Goal: Task Accomplishment & Management: Use online tool/utility

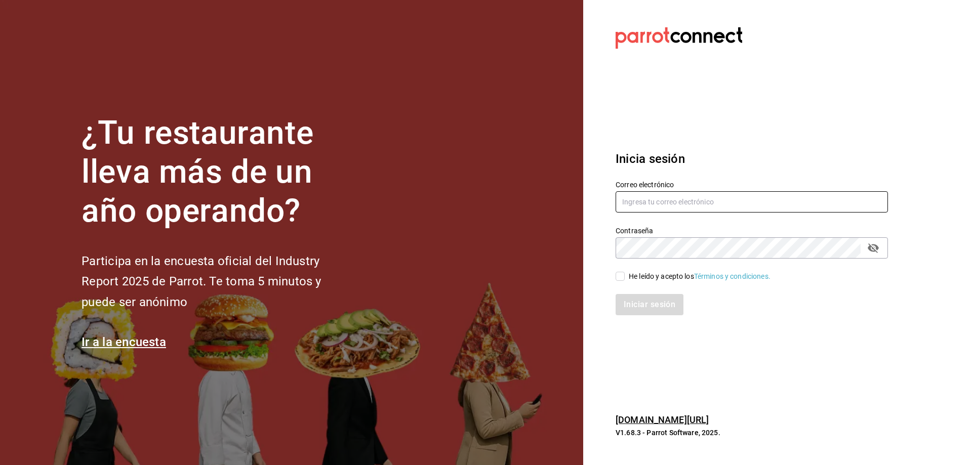
click at [655, 206] on input "text" at bounding box center [752, 201] width 272 height 21
type input "J"
type input "[EMAIL_ADDRESS][DOMAIN_NAME]"
click at [613, 267] on div "He leído y acepto los Términos y condiciones." at bounding box center [746, 270] width 285 height 23
click at [619, 274] on input "He leído y acepto los Términos y condiciones." at bounding box center [620, 276] width 9 height 9
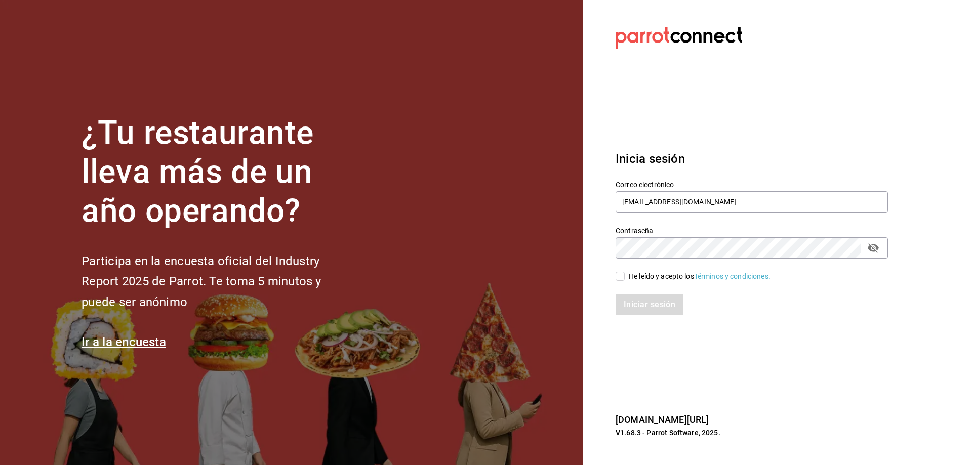
checkbox input "true"
click at [636, 310] on button "Iniciar sesión" at bounding box center [650, 304] width 69 height 21
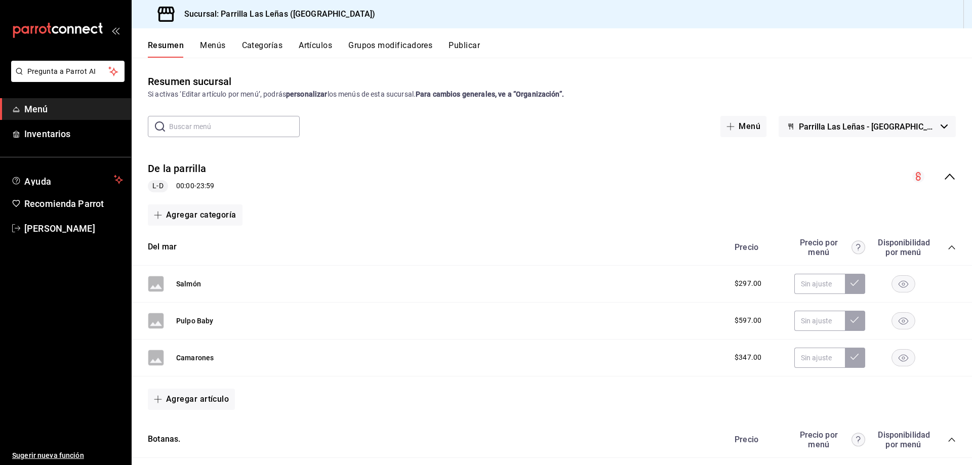
click at [221, 44] on button "Menús" at bounding box center [212, 49] width 25 height 17
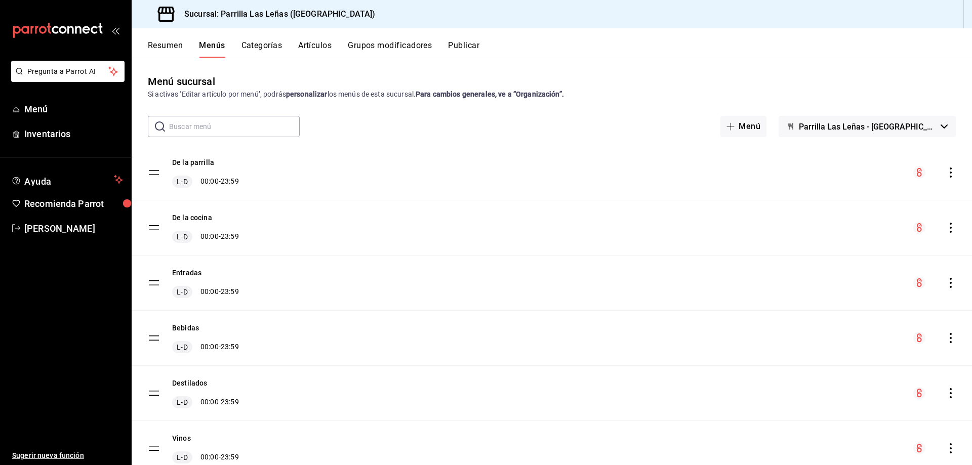
click at [322, 38] on div "Resumen Menús Categorías Artículos Grupos modificadores Publicar" at bounding box center [552, 42] width 841 height 29
click at [315, 46] on button "Artículos" at bounding box center [314, 49] width 33 height 17
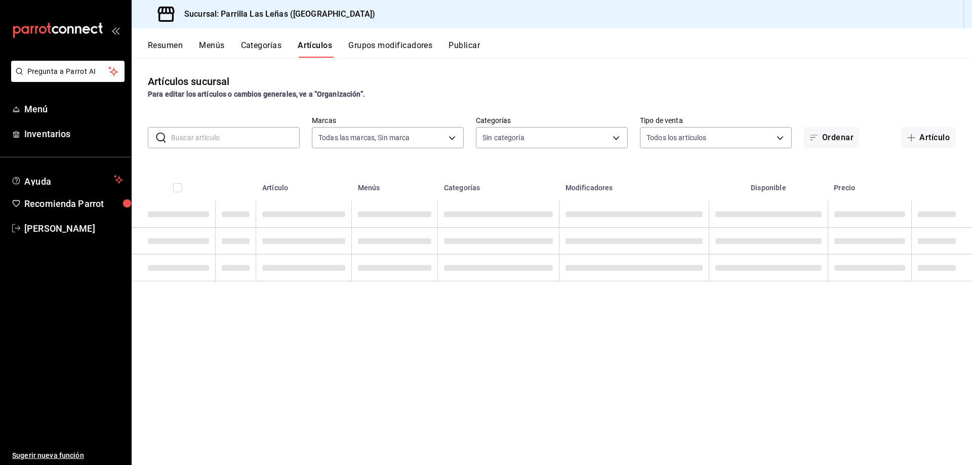
type input "fdfa05f9-8ea7-4368-ad04-fbd6ae7f73f5"
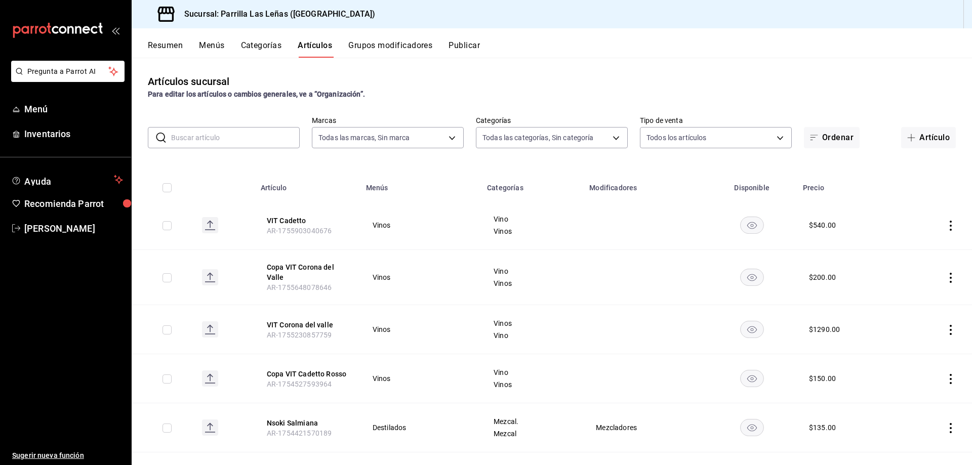
type input "51325ac9-5f46-4a64-a544-9de9a0a01f07,df633d89-7015-4477-8b90-425007523993,1470d…"
click at [909, 143] on button "Artículo" at bounding box center [928, 137] width 55 height 21
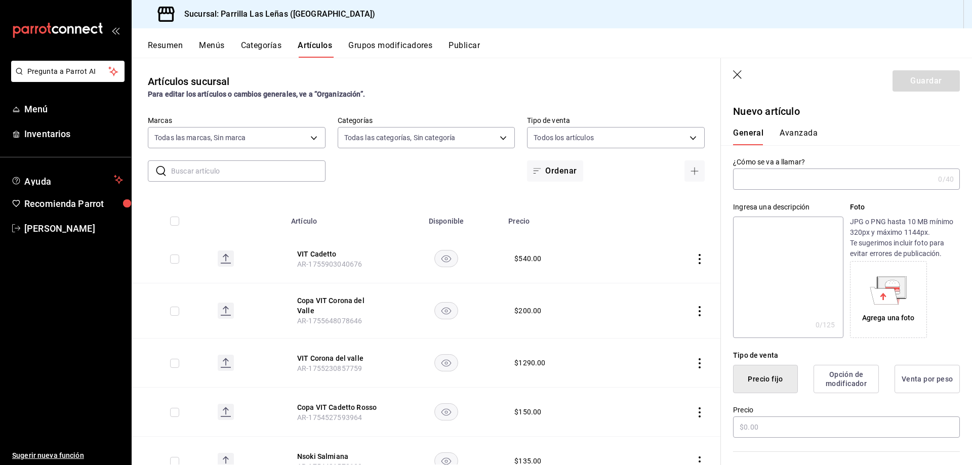
click at [761, 185] on input "text" at bounding box center [833, 179] width 201 height 20
type input "Descorche de vino"
click at [784, 431] on input "text" at bounding box center [846, 427] width 227 height 21
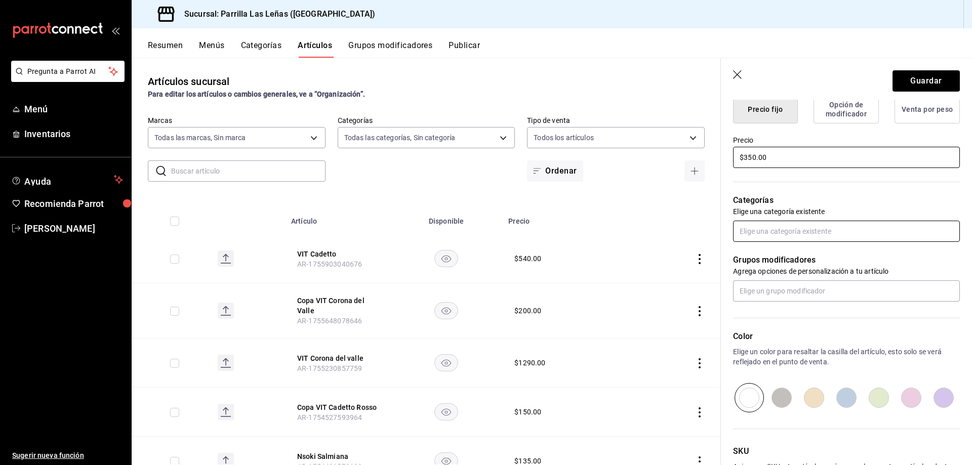
type input "$350.00"
click at [782, 226] on input "text" at bounding box center [846, 231] width 227 height 21
type input "v"
type input "adi"
click at [778, 257] on li "Adicionales" at bounding box center [842, 254] width 219 height 17
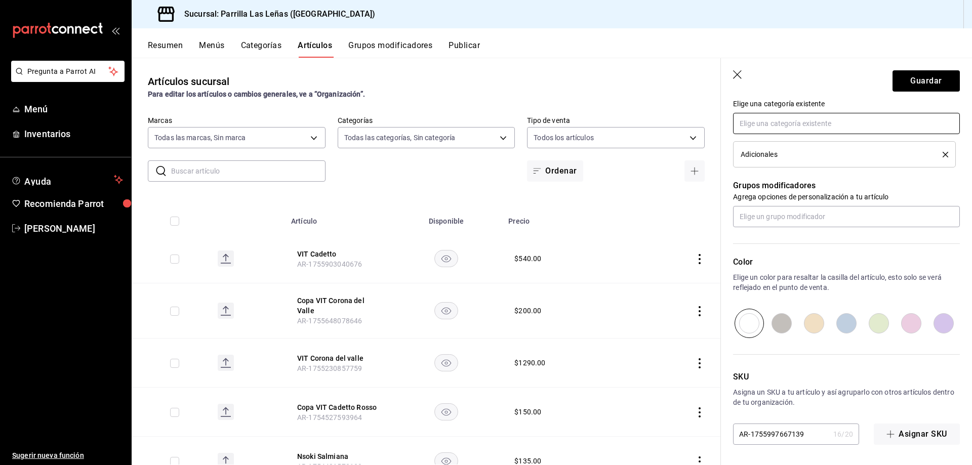
scroll to position [0, 0]
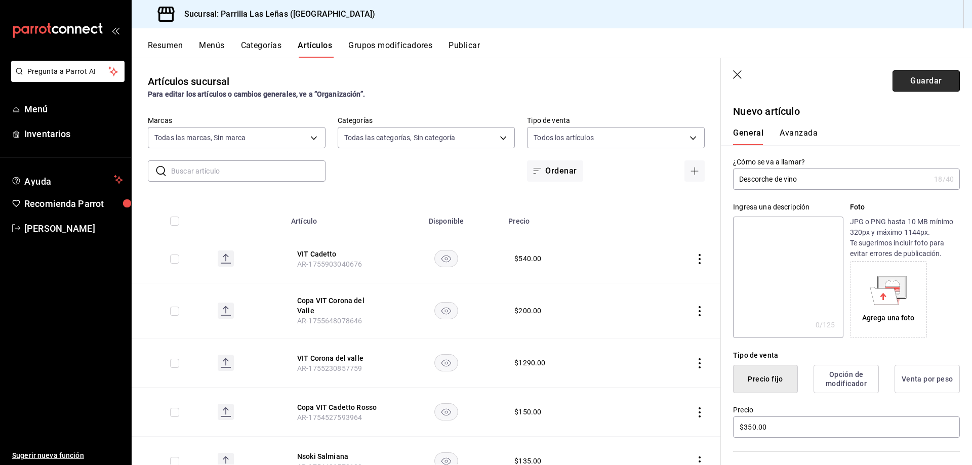
click at [923, 75] on button "Guardar" at bounding box center [926, 80] width 67 height 21
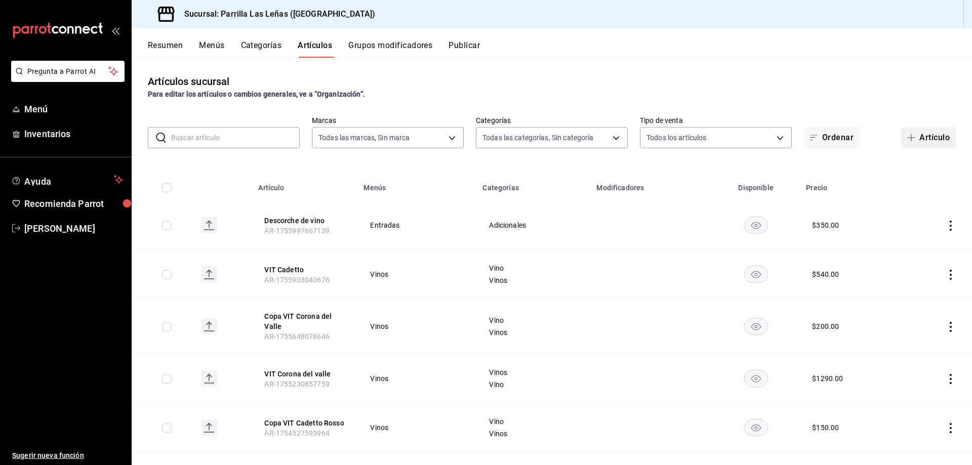
click at [911, 143] on button "Artículo" at bounding box center [928, 137] width 55 height 21
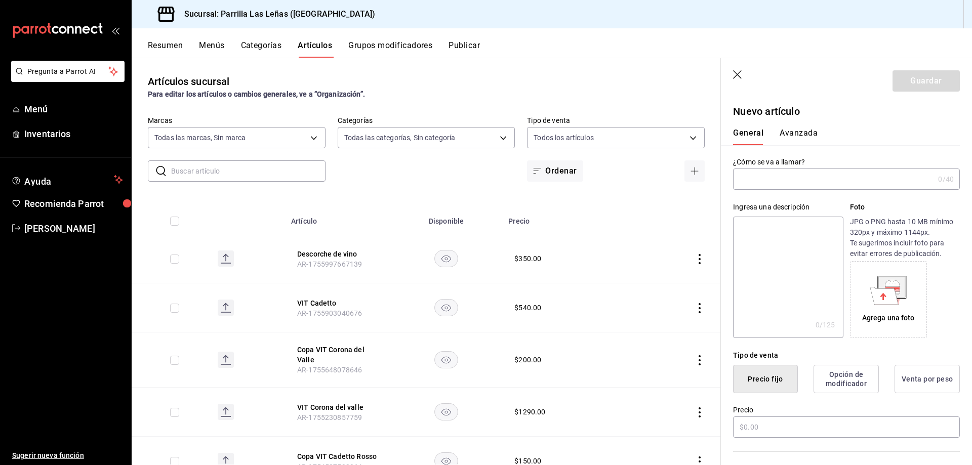
click at [781, 178] on input "text" at bounding box center [833, 179] width 201 height 20
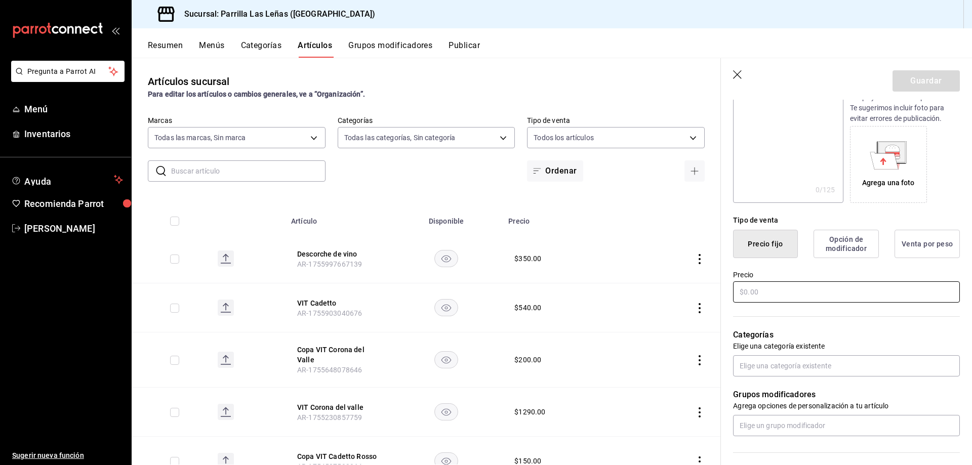
type input "VIT La Celia Cabernet Franc"
click at [786, 291] on input "text" at bounding box center [846, 292] width 227 height 21
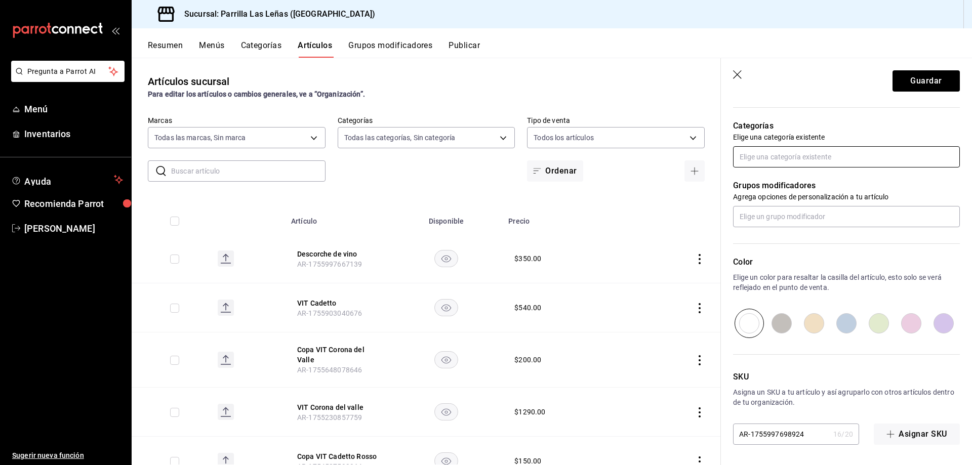
type input "$890.00"
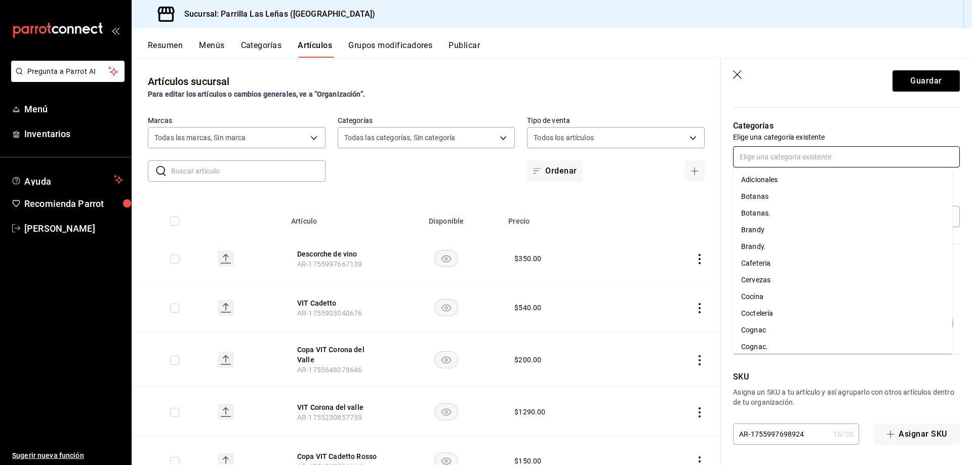
drag, startPoint x: 774, startPoint y: 155, endPoint x: 780, endPoint y: 162, distance: 9.3
click at [774, 154] on input "text" at bounding box center [846, 156] width 227 height 21
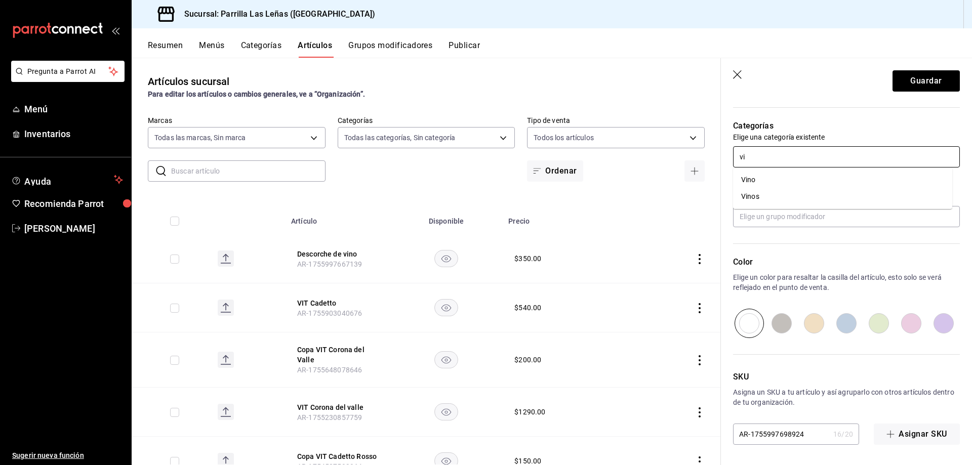
type input "vin"
click at [792, 198] on li "Vinos" at bounding box center [842, 196] width 219 height 17
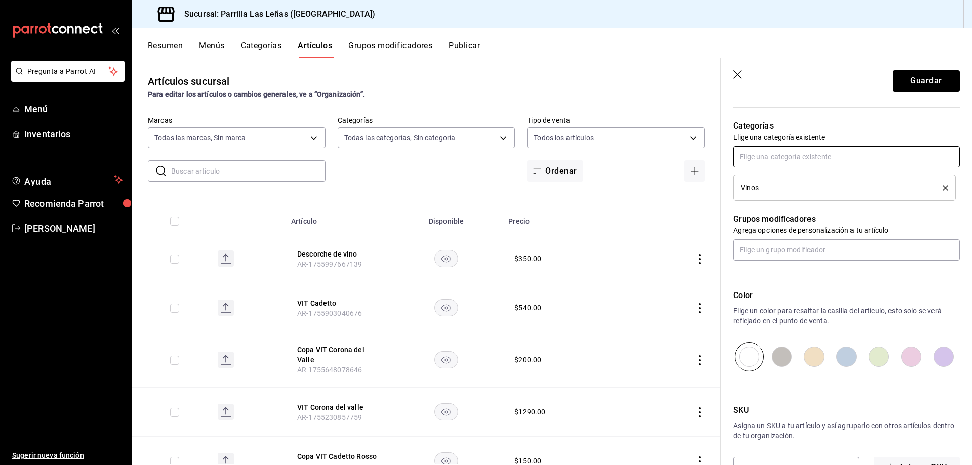
click at [793, 161] on input "text" at bounding box center [846, 156] width 227 height 21
type input "vin"
click at [798, 175] on li "Vino" at bounding box center [842, 180] width 219 height 17
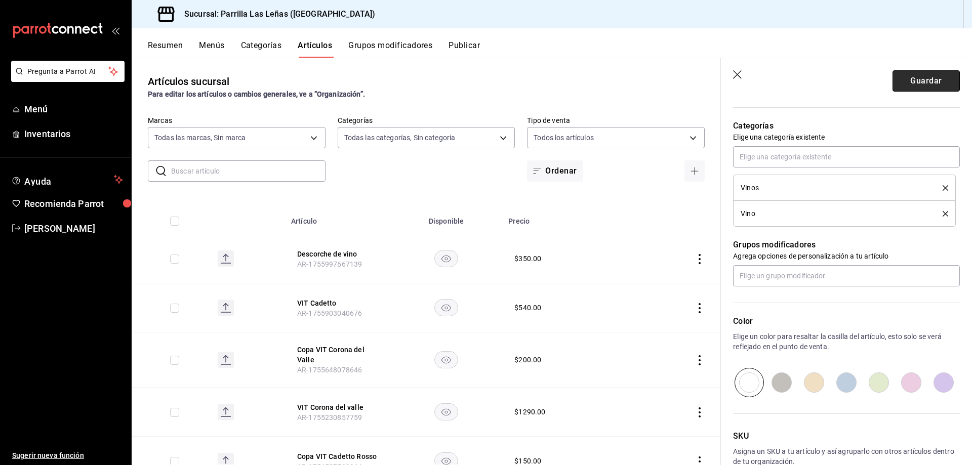
click at [917, 87] on button "Guardar" at bounding box center [926, 80] width 67 height 21
